Goal: Transaction & Acquisition: Download file/media

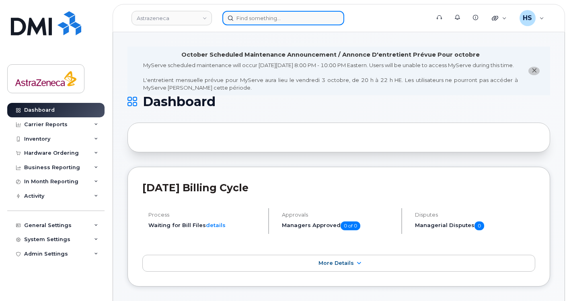
click at [254, 21] on input at bounding box center [283, 18] width 122 height 14
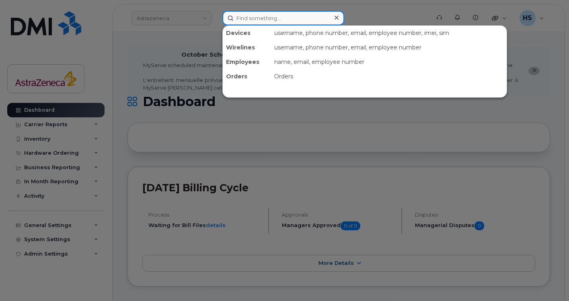
paste input "[PHONE_NUMBER]"
type input "[PHONE_NUMBER]"
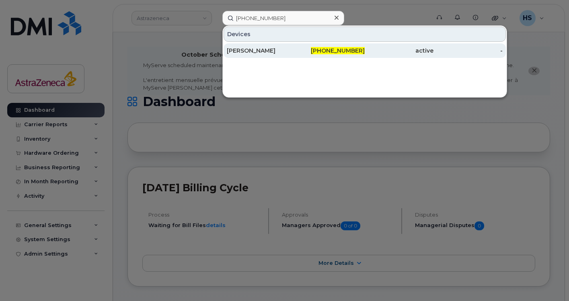
click at [256, 52] on div "[PERSON_NAME]" at bounding box center [261, 51] width 69 height 8
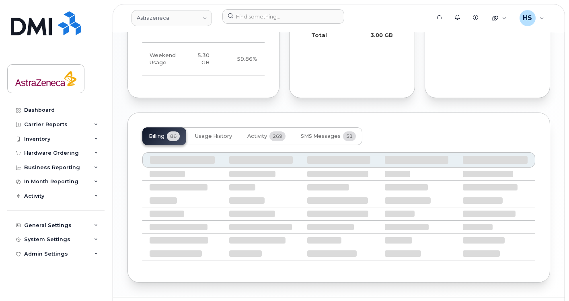
scroll to position [675, 0]
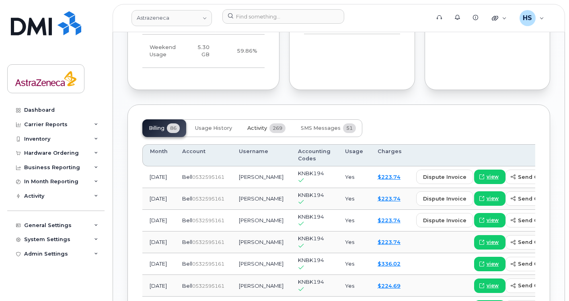
click at [276, 119] on button "Activity 269" at bounding box center [266, 128] width 51 height 18
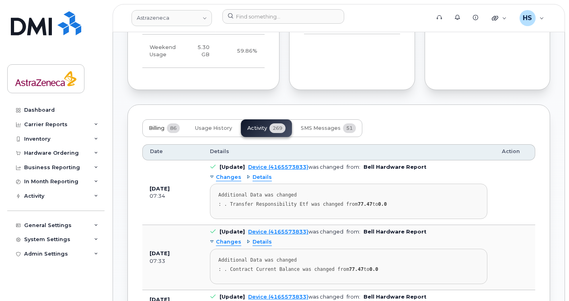
click at [164, 124] on button "Billing 86" at bounding box center [164, 128] width 44 height 18
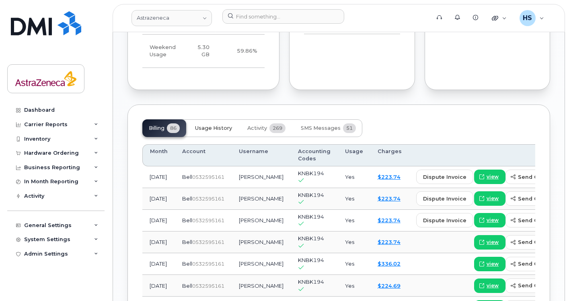
click at [209, 124] on button "Usage History" at bounding box center [214, 128] width 50 height 18
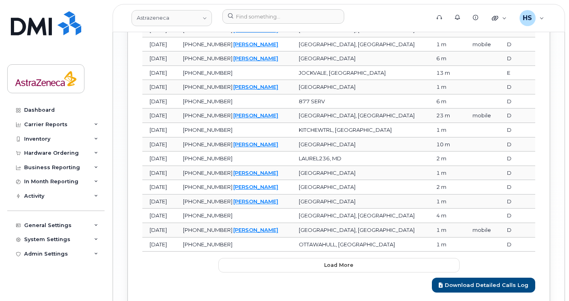
scroll to position [1137, 0]
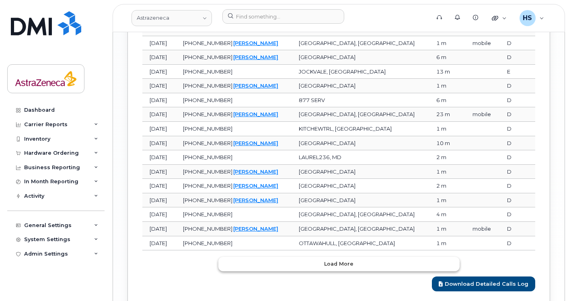
click at [271, 257] on button "Load more" at bounding box center [338, 264] width 241 height 14
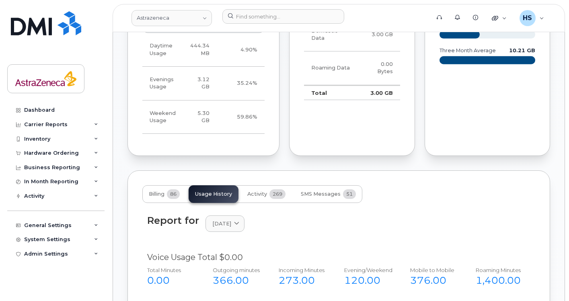
scroll to position [610, 0]
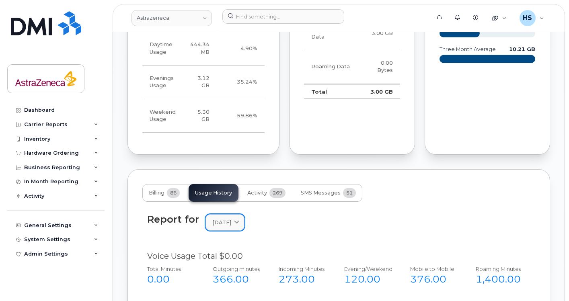
click at [239, 220] on icon at bounding box center [236, 222] width 5 height 5
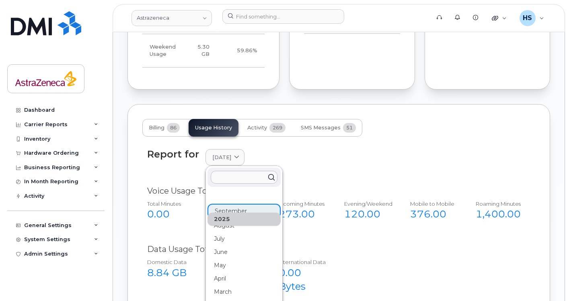
scroll to position [683, 0]
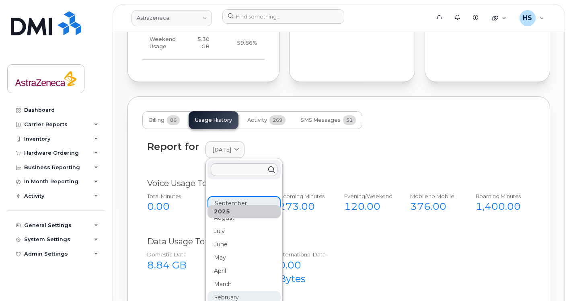
click at [241, 291] on div "February" at bounding box center [243, 297] width 73 height 13
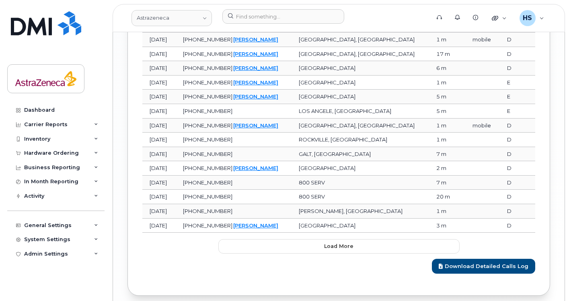
scroll to position [1183, 0]
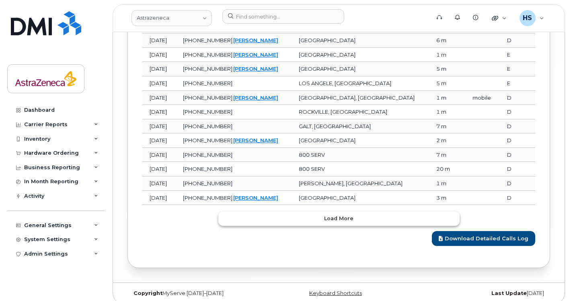
click at [346, 215] on span "Load more" at bounding box center [338, 219] width 29 height 8
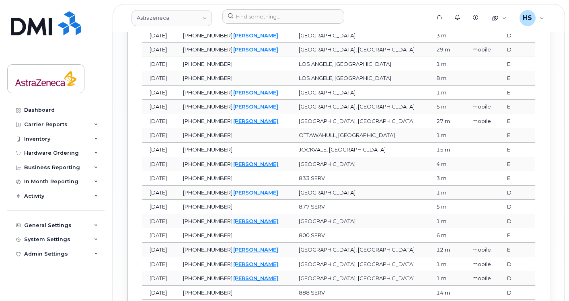
scroll to position [1540, 0]
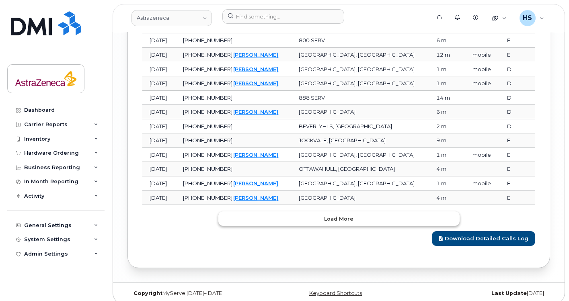
click at [344, 215] on span "Load more" at bounding box center [338, 219] width 29 height 8
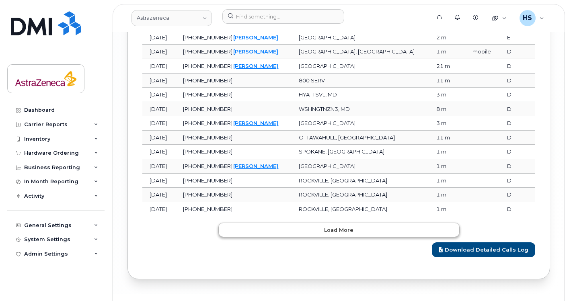
scroll to position [1897, 0]
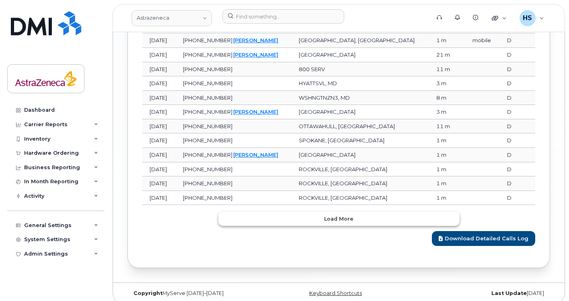
click at [344, 215] on span "Load more" at bounding box center [338, 219] width 29 height 8
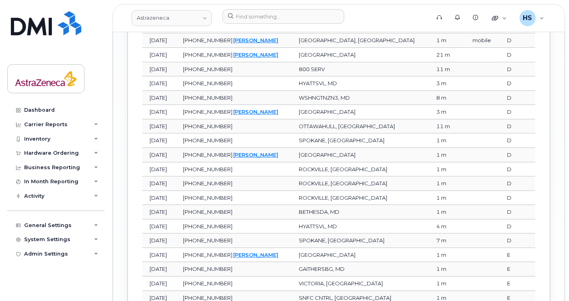
scroll to position [2255, 0]
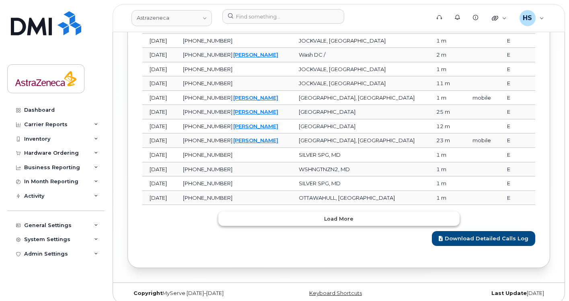
click at [344, 215] on span "Load more" at bounding box center [338, 219] width 29 height 8
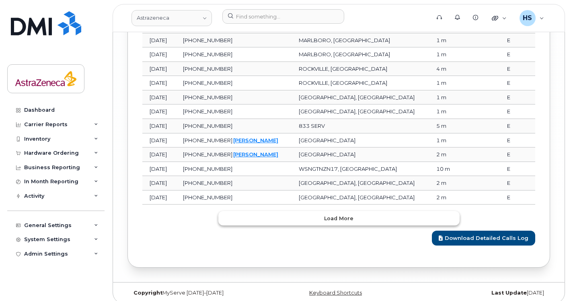
click at [344, 215] on span "Load more" at bounding box center [338, 219] width 29 height 8
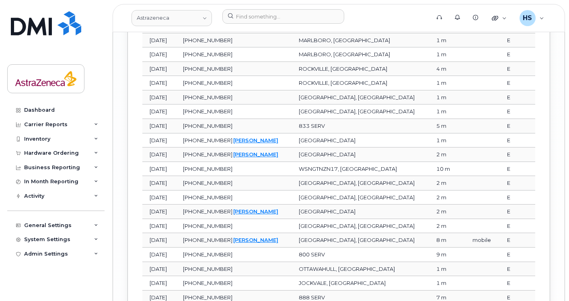
scroll to position [2970, 0]
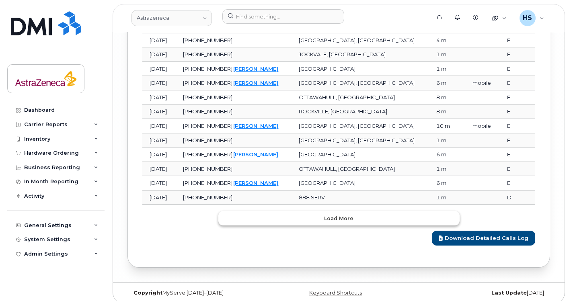
click at [344, 215] on span "Load more" at bounding box center [338, 219] width 29 height 8
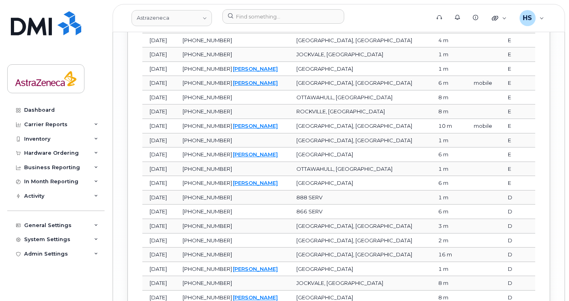
scroll to position [3327, 0]
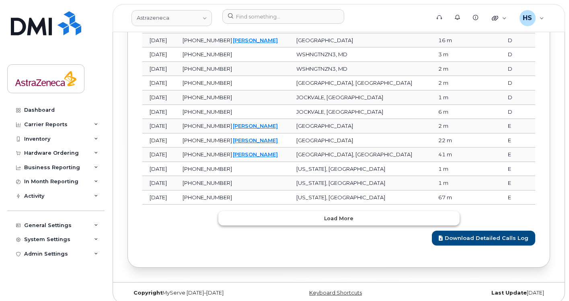
click at [344, 215] on span "Load more" at bounding box center [338, 219] width 29 height 8
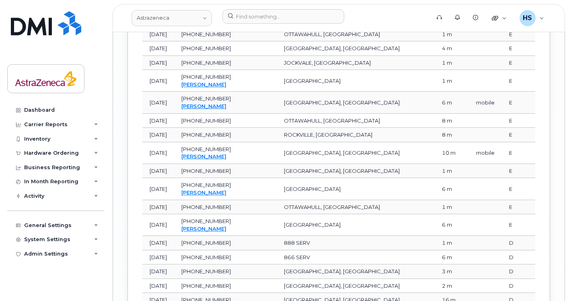
scroll to position [3684, 0]
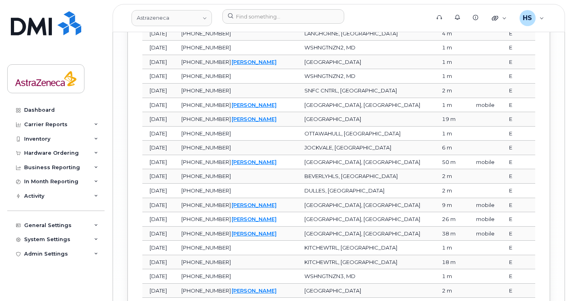
scroll to position [4042, 0]
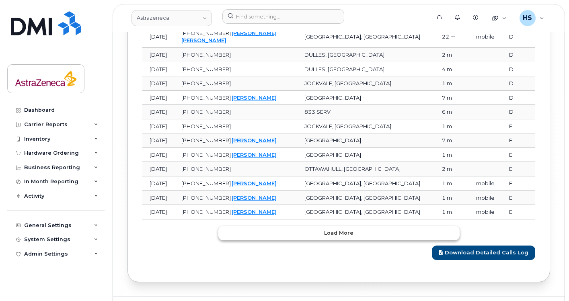
click at [344, 229] on span "Load more" at bounding box center [338, 233] width 29 height 8
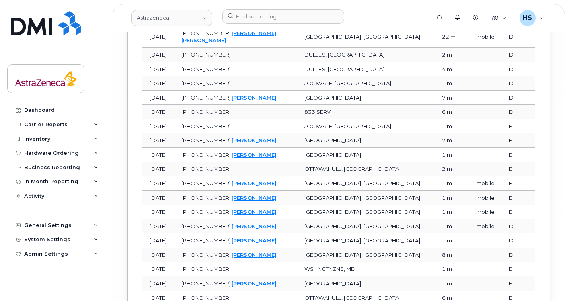
scroll to position [4400, 0]
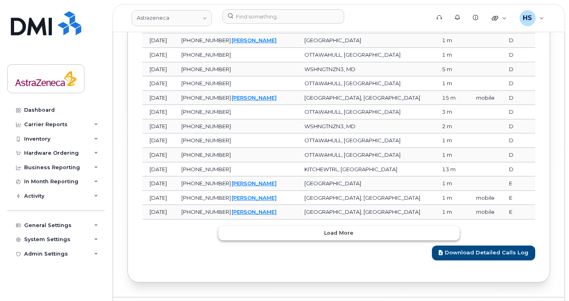
click at [344, 229] on span "Load more" at bounding box center [338, 233] width 29 height 8
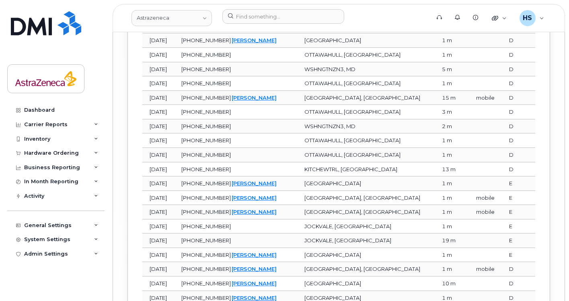
scroll to position [4757, 0]
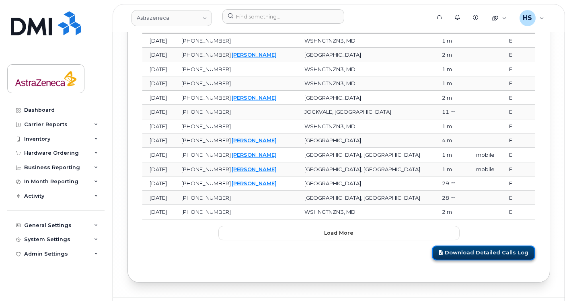
click at [472, 246] on link "Download Detailed Calls Log" at bounding box center [483, 253] width 103 height 15
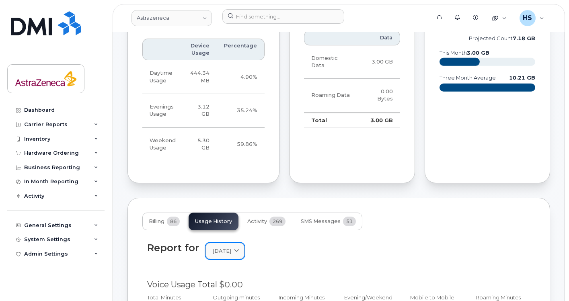
scroll to position [580, 0]
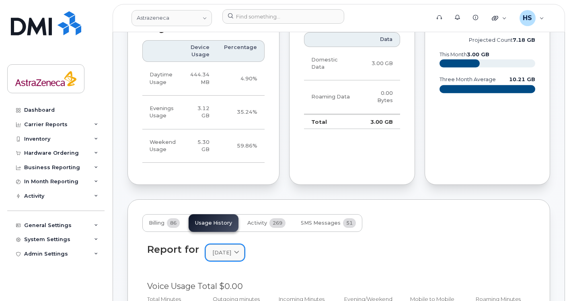
click at [237, 244] on link "[DATE]" at bounding box center [224, 252] width 39 height 16
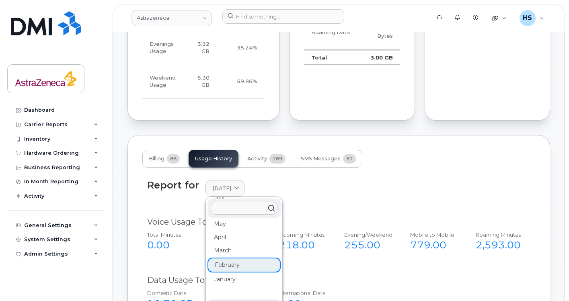
scroll to position [68, 0]
click at [229, 246] on div "March" at bounding box center [243, 252] width 73 height 13
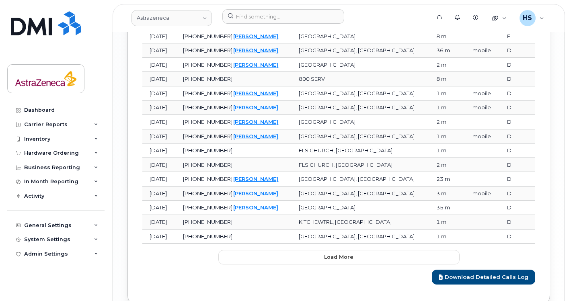
scroll to position [1183, 0]
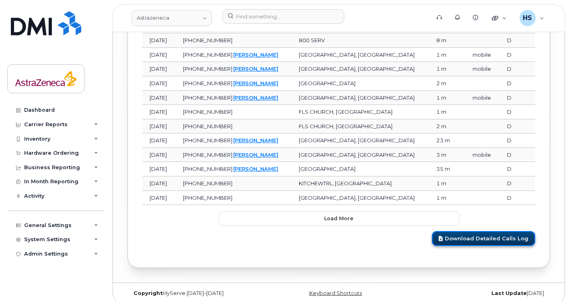
click at [456, 231] on link "Download Detailed Calls Log" at bounding box center [483, 238] width 103 height 15
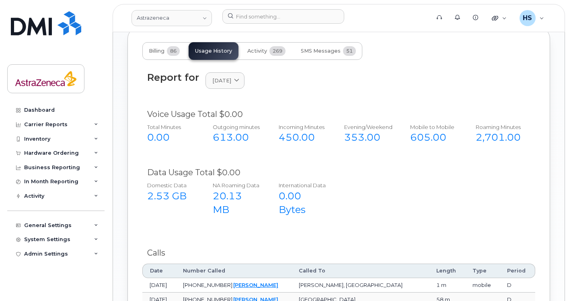
scroll to position [741, 0]
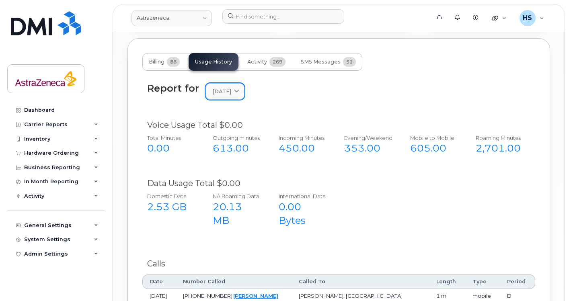
click at [231, 88] on span "[DATE]" at bounding box center [221, 92] width 19 height 8
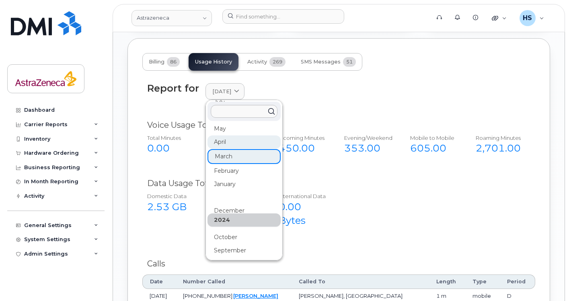
click at [232, 135] on div "April" at bounding box center [243, 141] width 73 height 13
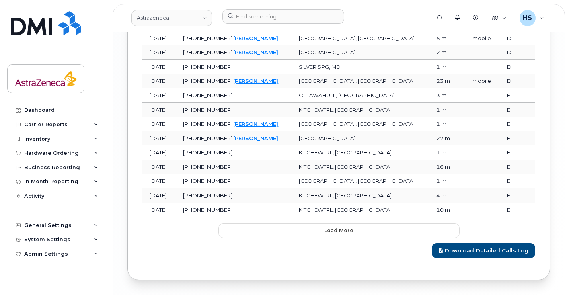
scroll to position [1183, 0]
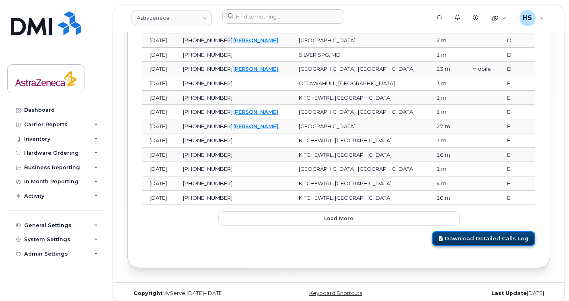
click at [481, 232] on link "Download Detailed Calls Log" at bounding box center [483, 238] width 103 height 15
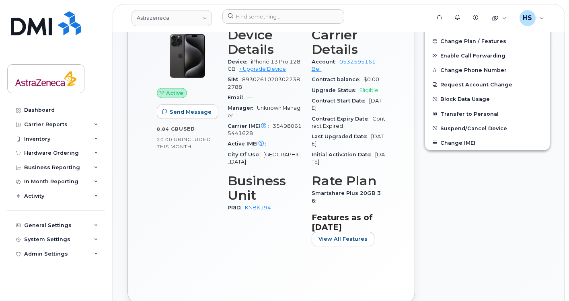
scroll to position [145, 0]
